Goal: Information Seeking & Learning: Learn about a topic

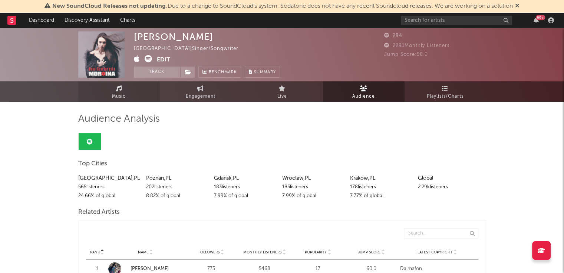
click at [122, 94] on span "Music" at bounding box center [119, 96] width 14 height 9
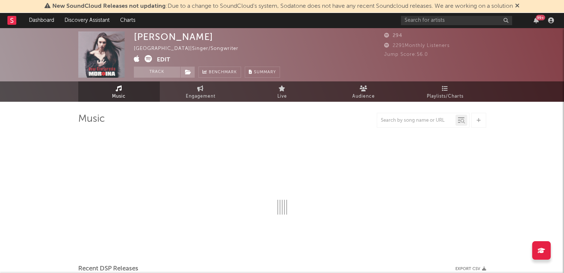
select select "1w"
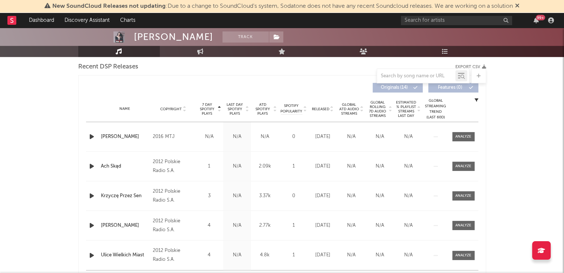
scroll to position [312, 0]
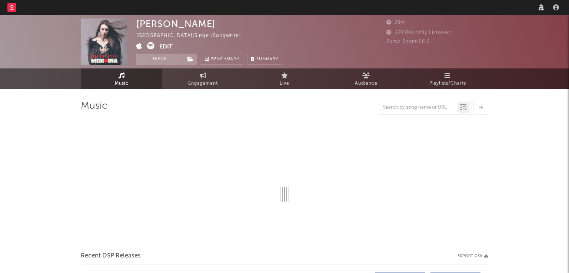
select select "1w"
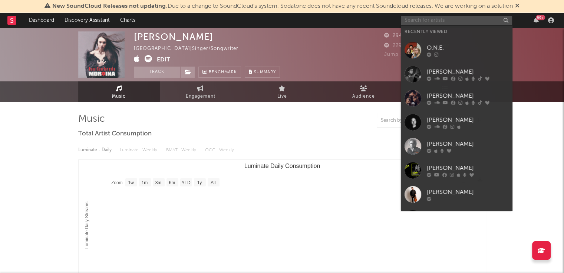
click at [420, 23] on input "text" at bounding box center [456, 20] width 111 height 9
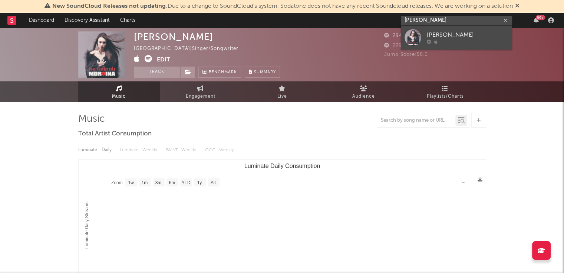
type input "anna czar"
click at [441, 34] on div "[PERSON_NAME]" at bounding box center [468, 35] width 82 height 9
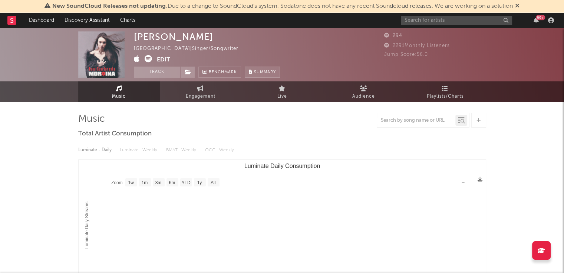
click at [264, 70] on span "Summary" at bounding box center [265, 72] width 22 height 4
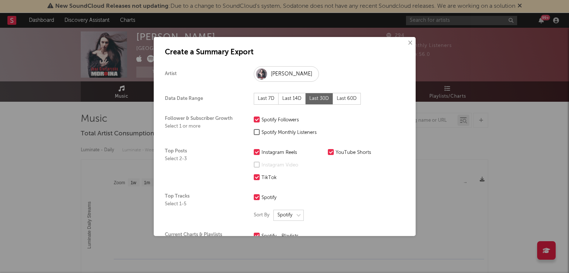
click at [406, 43] on button "×" at bounding box center [410, 43] width 8 height 8
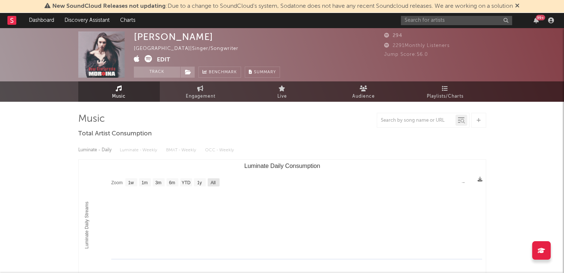
click at [213, 183] on text "All" at bounding box center [212, 182] width 5 height 5
select select "All"
